Goal: Manage account settings

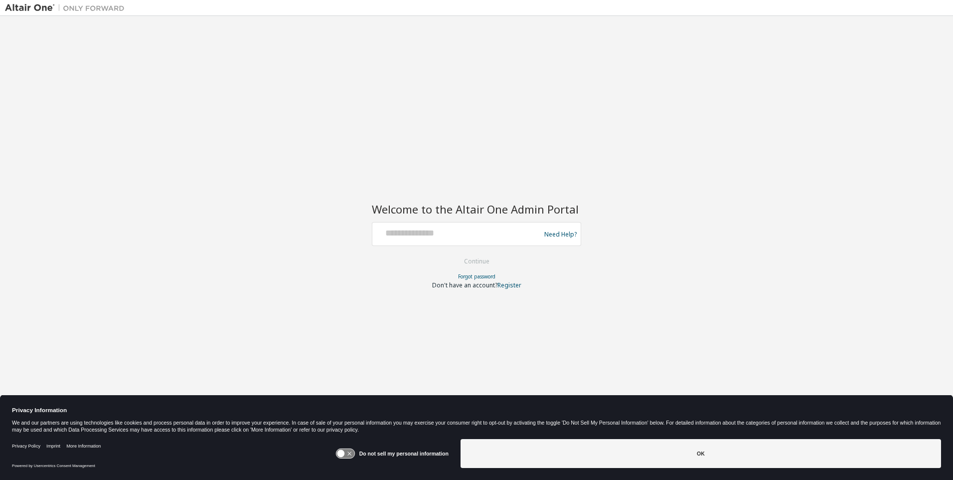
click at [421, 239] on div at bounding box center [457, 233] width 163 height 19
drag, startPoint x: 406, startPoint y: 235, endPoint x: 393, endPoint y: 235, distance: 13.5
click at [394, 235] on input "text" at bounding box center [457, 231] width 163 height 14
drag, startPoint x: 456, startPoint y: 233, endPoint x: 313, endPoint y: 239, distance: 143.7
click at [313, 239] on div "Welcome to the Altair One Admin Portal Need Help? Please make sure that you pro…" at bounding box center [476, 233] width 943 height 425
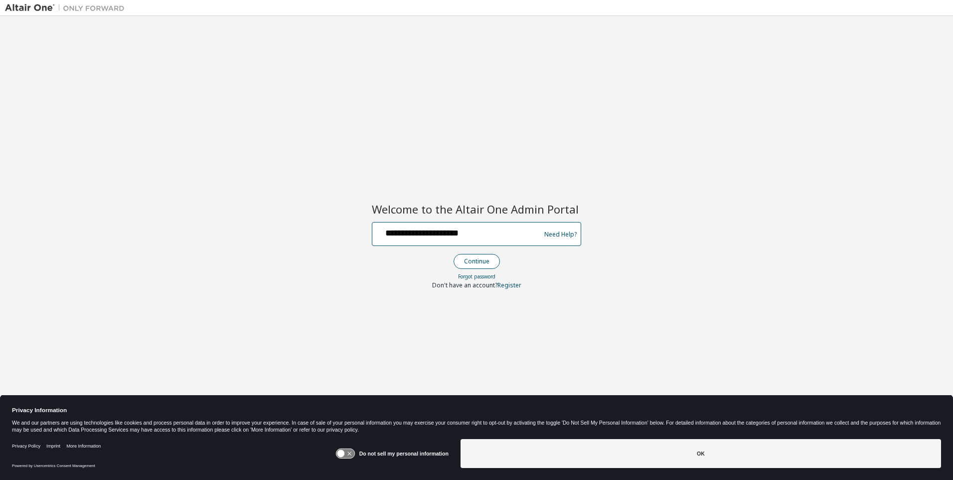
type input "**********"
click at [481, 260] on button "Continue" at bounding box center [477, 261] width 46 height 15
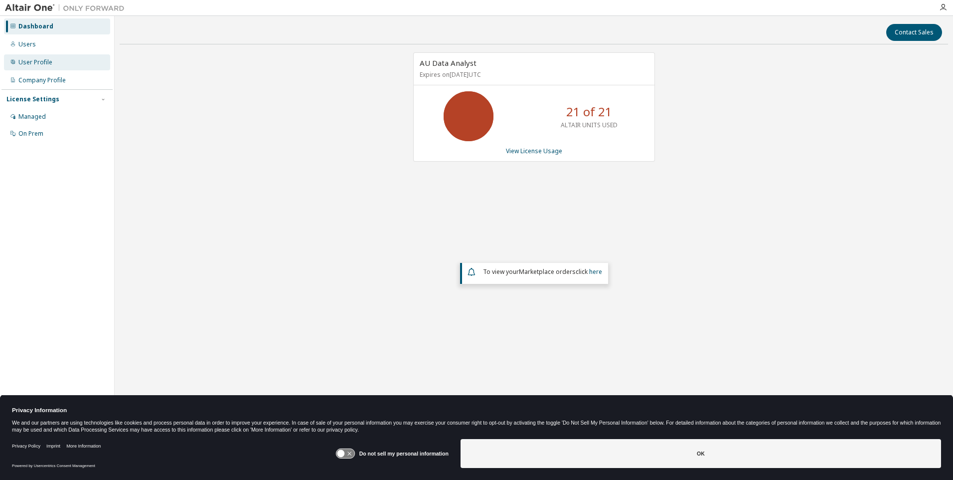
click at [40, 59] on div "User Profile" at bounding box center [35, 62] width 34 height 8
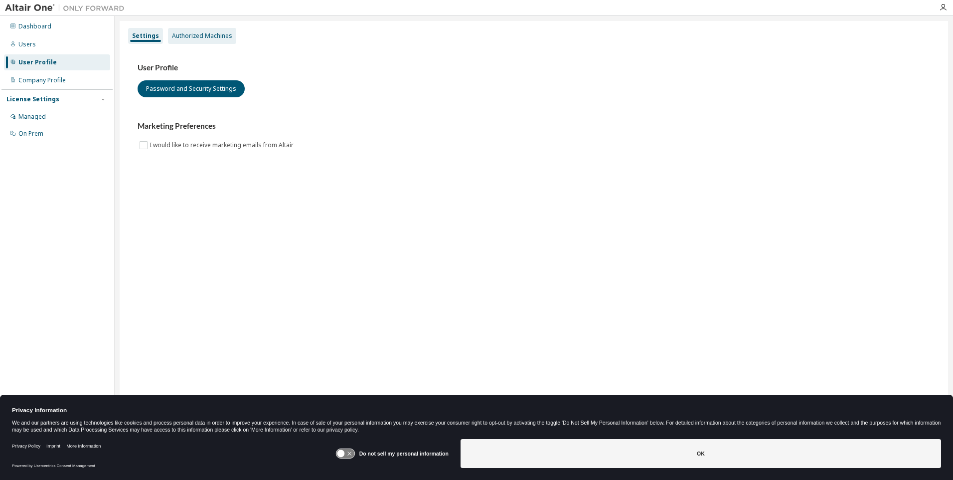
click at [203, 34] on div "Authorized Machines" at bounding box center [202, 36] width 60 height 8
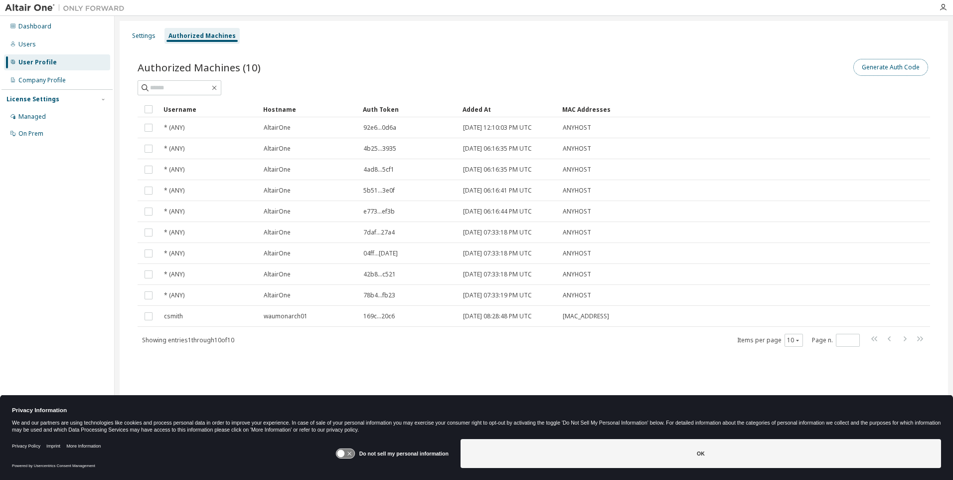
click at [892, 65] on button "Generate Auth Code" at bounding box center [891, 67] width 75 height 17
